Goal: Find specific page/section: Find specific page/section

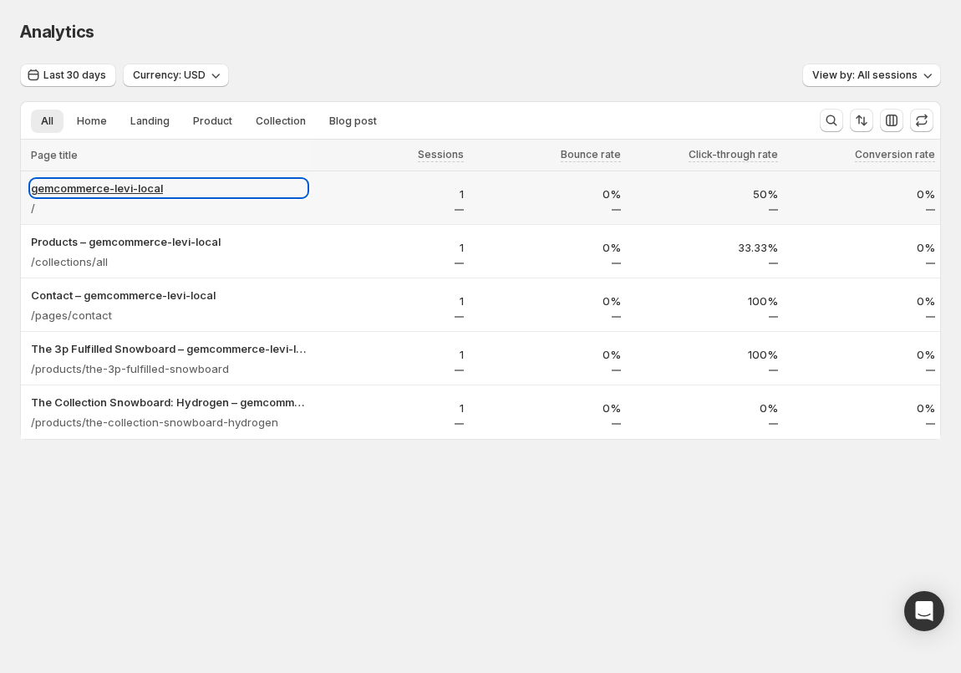
click at [130, 191] on p "gemcommerce-levi-local" at bounding box center [169, 188] width 276 height 17
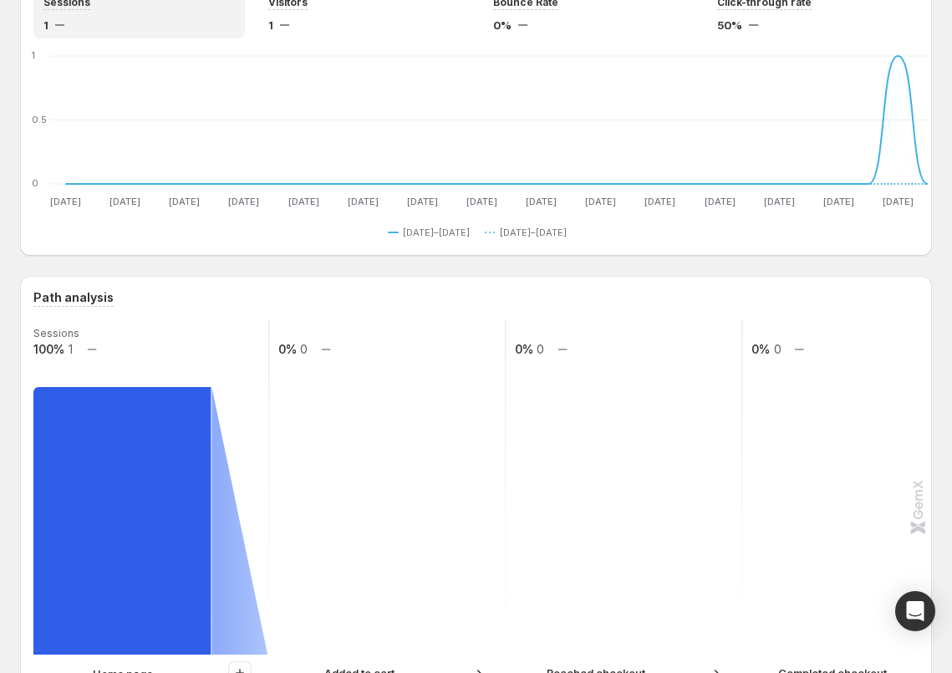
scroll to position [257, 0]
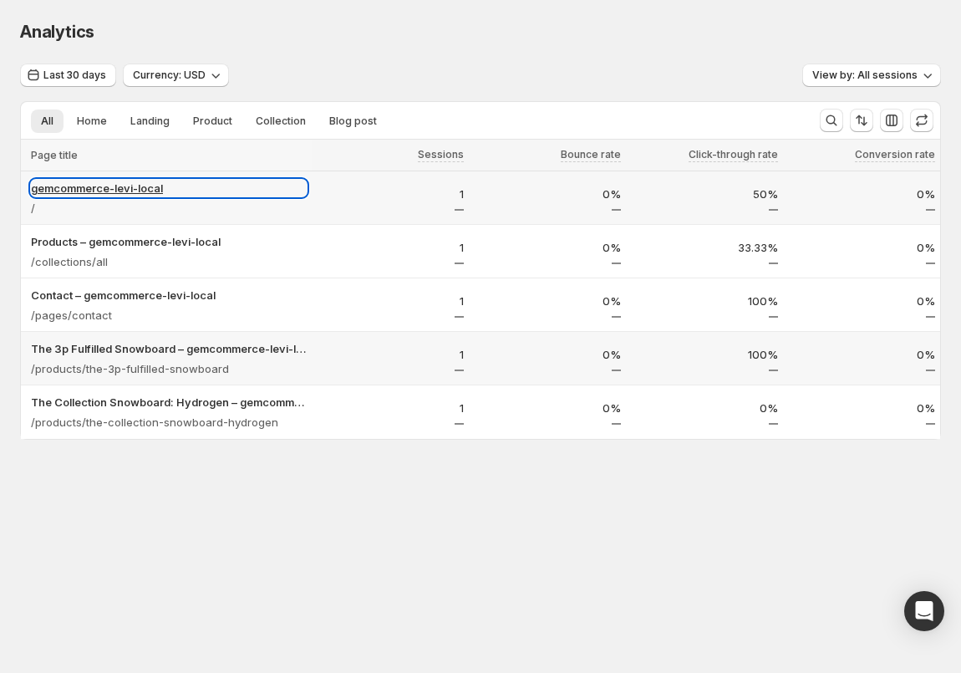
click at [135, 181] on p "gemcommerce-levi-local" at bounding box center [169, 188] width 276 height 17
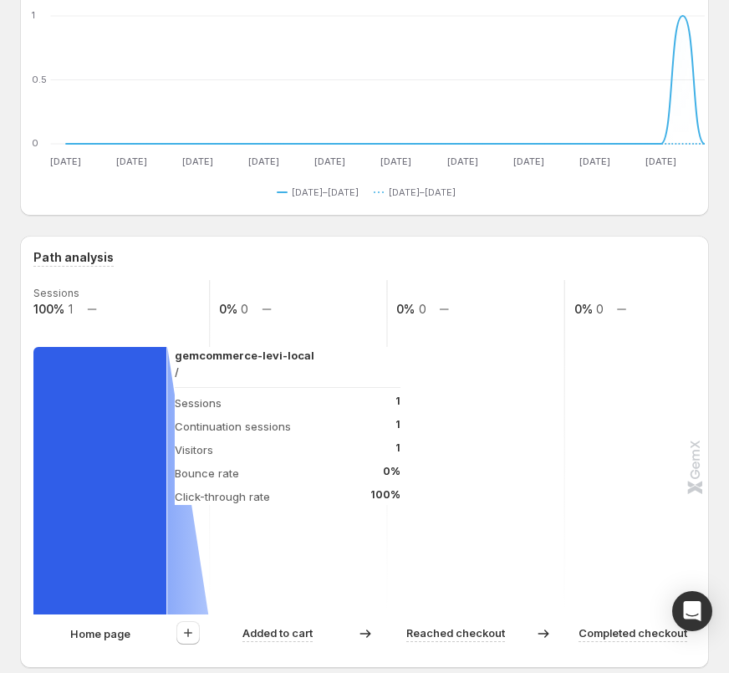
scroll to position [173, 0]
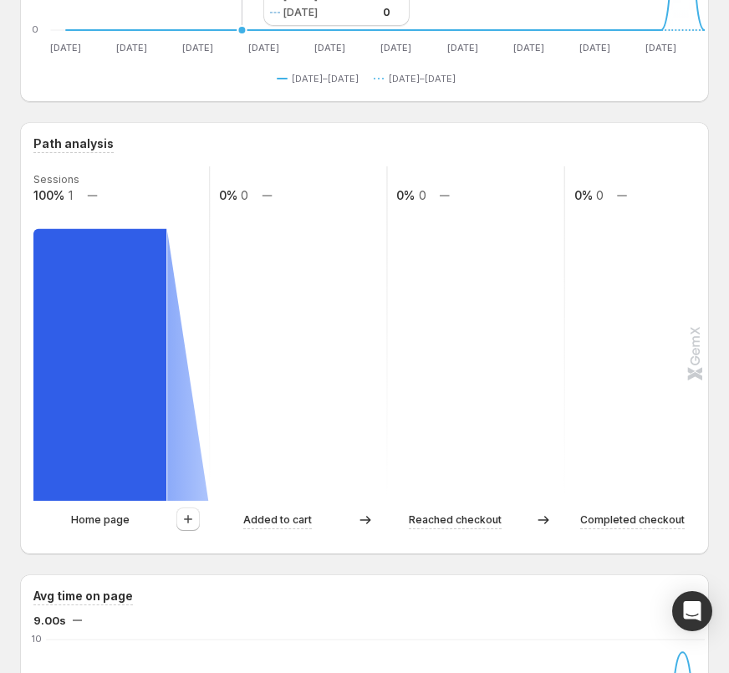
scroll to position [352, 0]
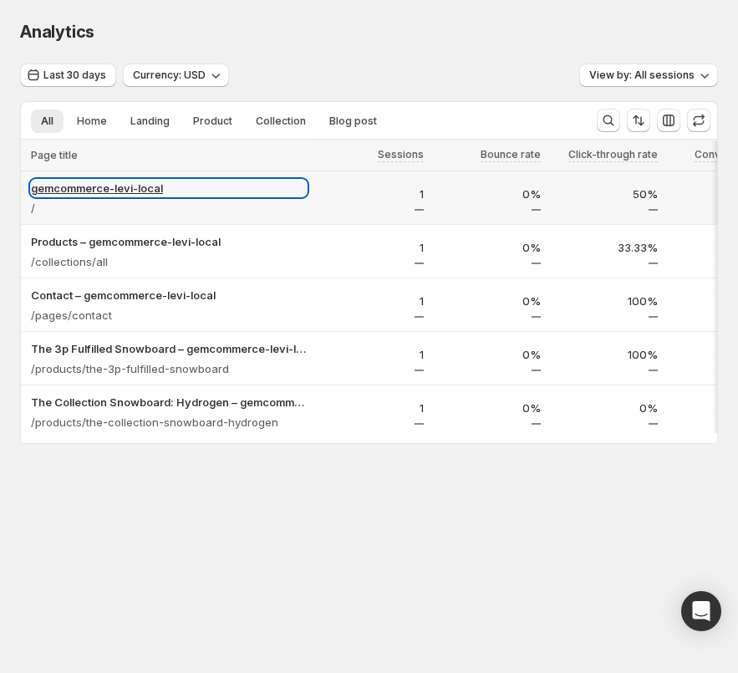
click at [127, 180] on p "gemcommerce-levi-local" at bounding box center [169, 188] width 276 height 17
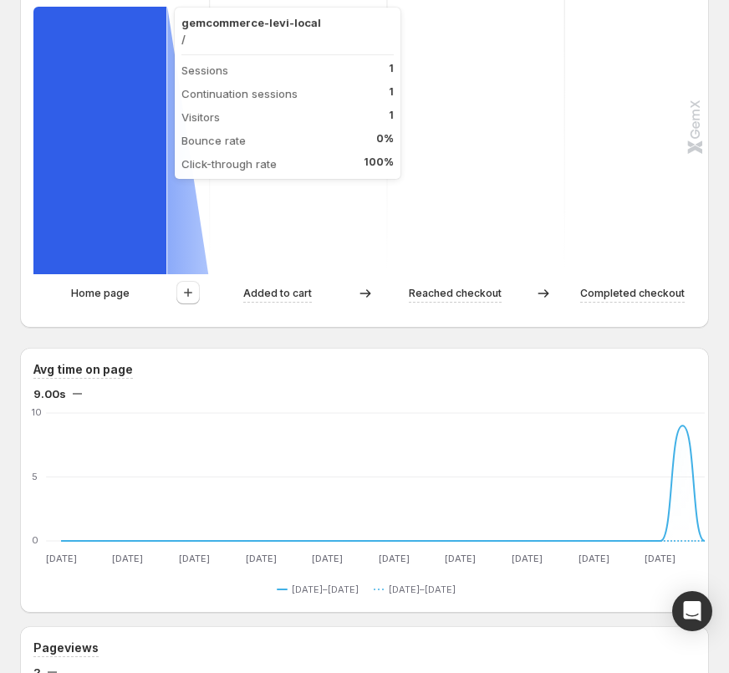
scroll to position [510, 0]
